Goal: Find specific page/section: Find specific page/section

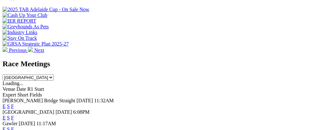
scroll to position [243, 0]
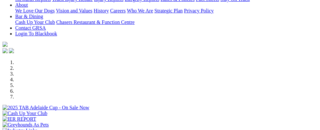
scroll to position [155, 0]
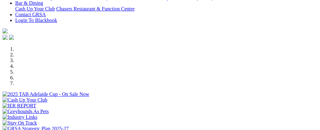
select select "NT"
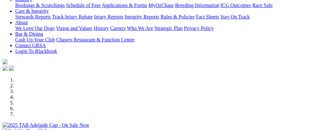
scroll to position [122, 0]
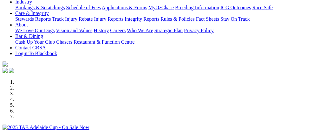
select select "NT"
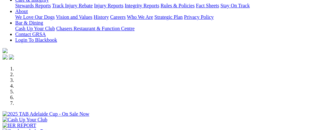
scroll to position [150, 0]
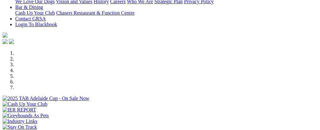
select select "NT"
